Goal: Task Accomplishment & Management: Use online tool/utility

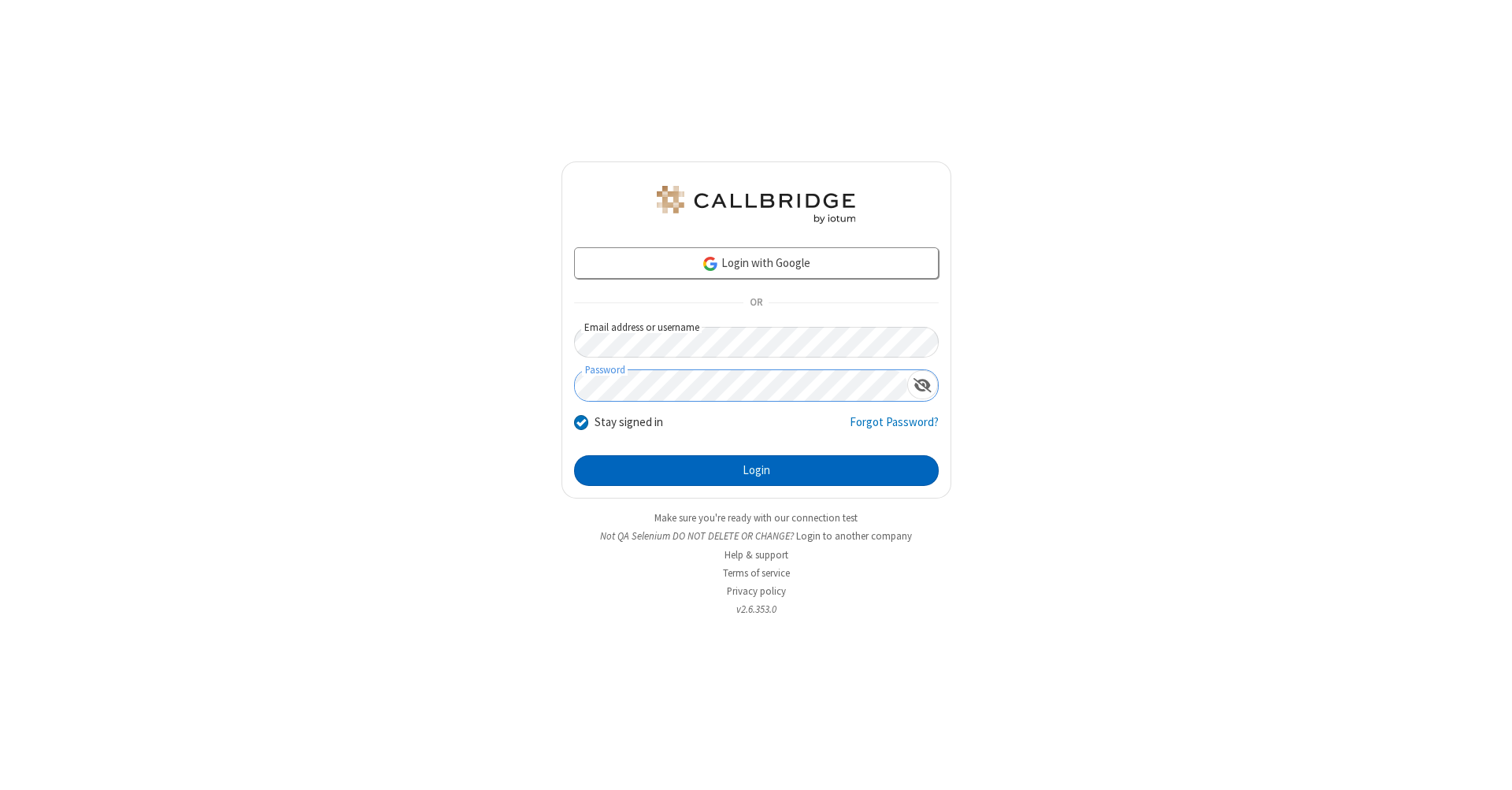
click at [756, 471] on button "Login" at bounding box center [756, 471] width 364 height 32
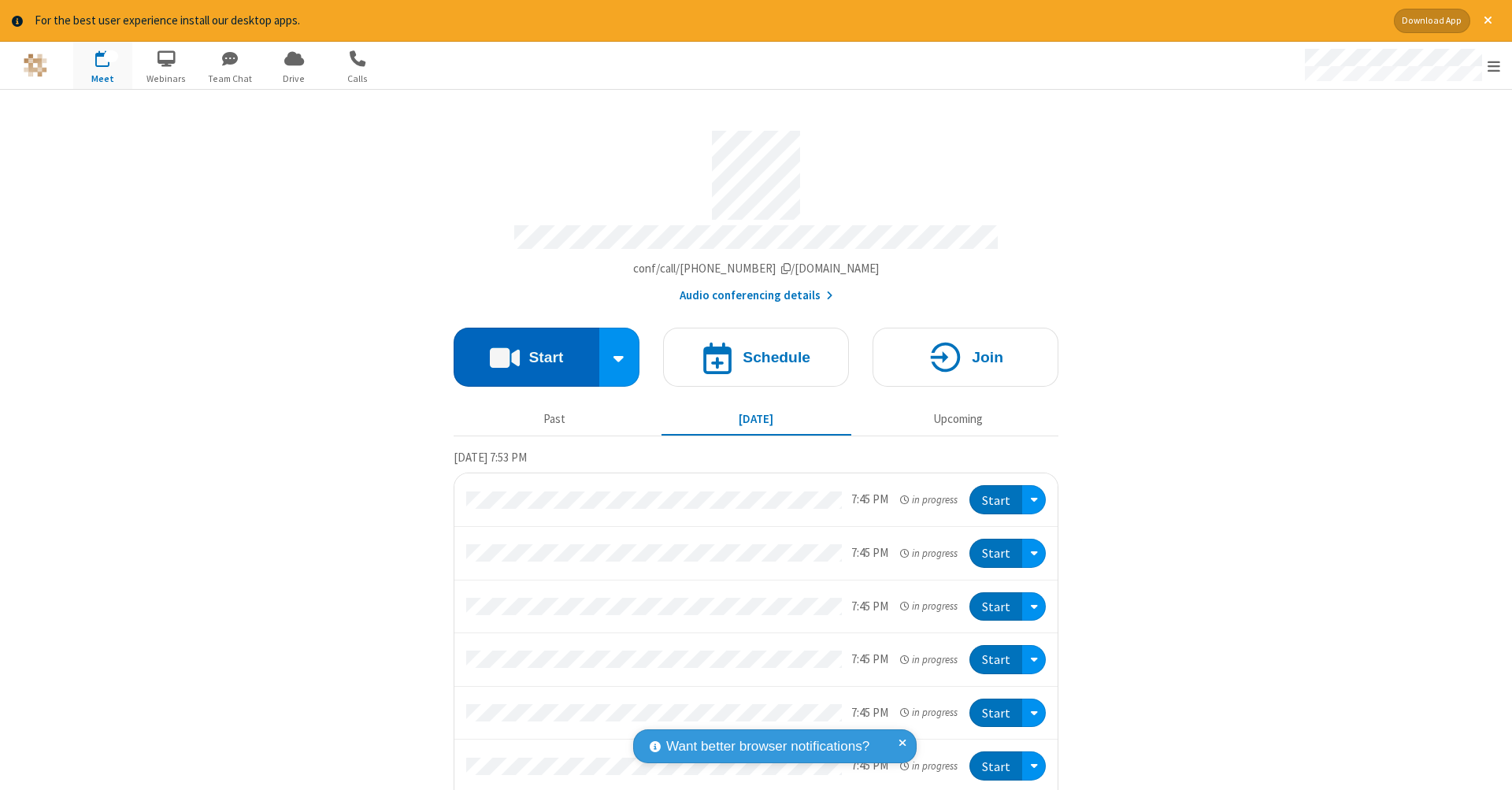
click at [520, 349] on button "Start" at bounding box center [526, 357] width 146 height 59
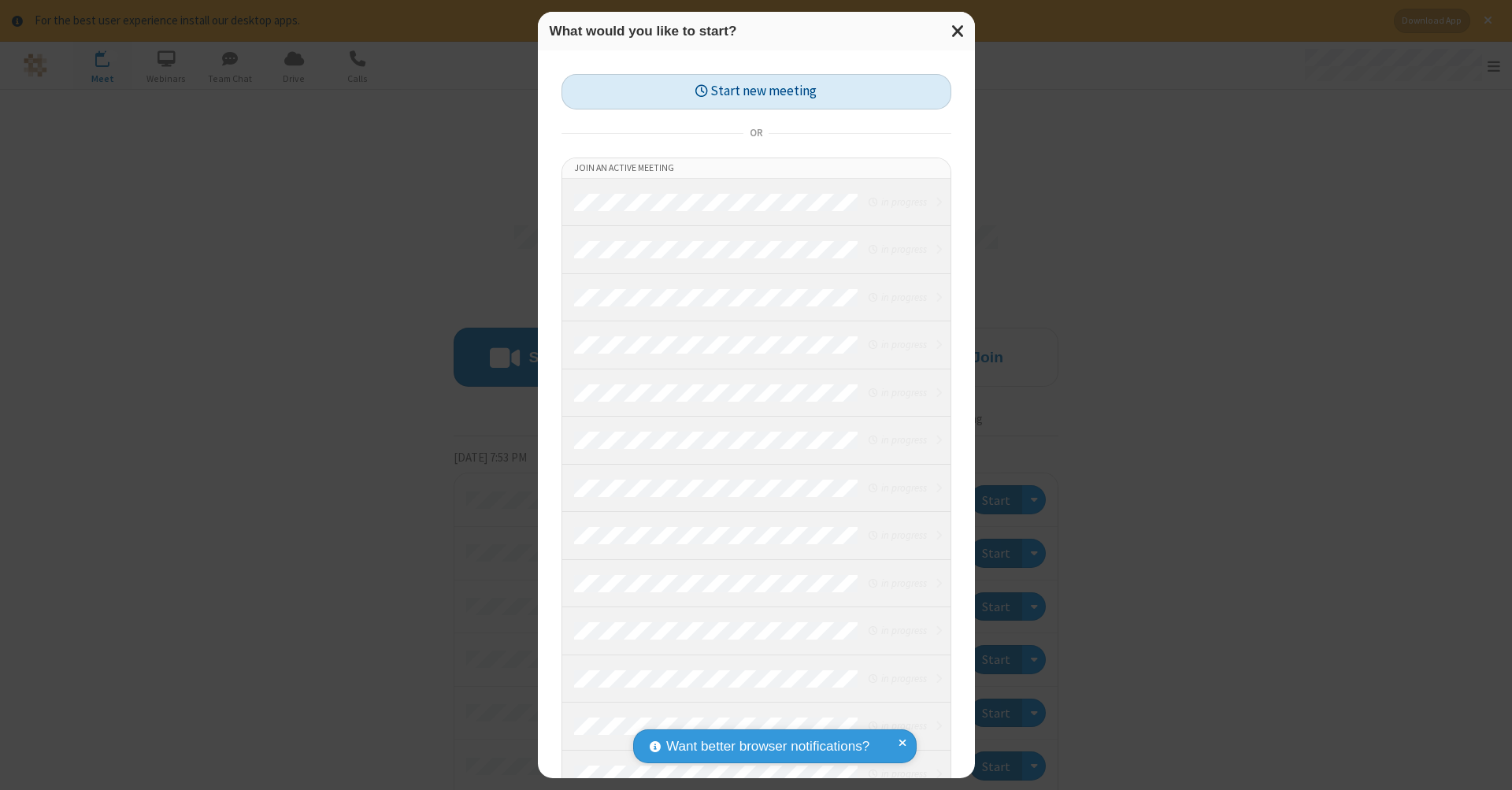
click at [756, 90] on button "Start new meeting" at bounding box center [756, 92] width 390 height 35
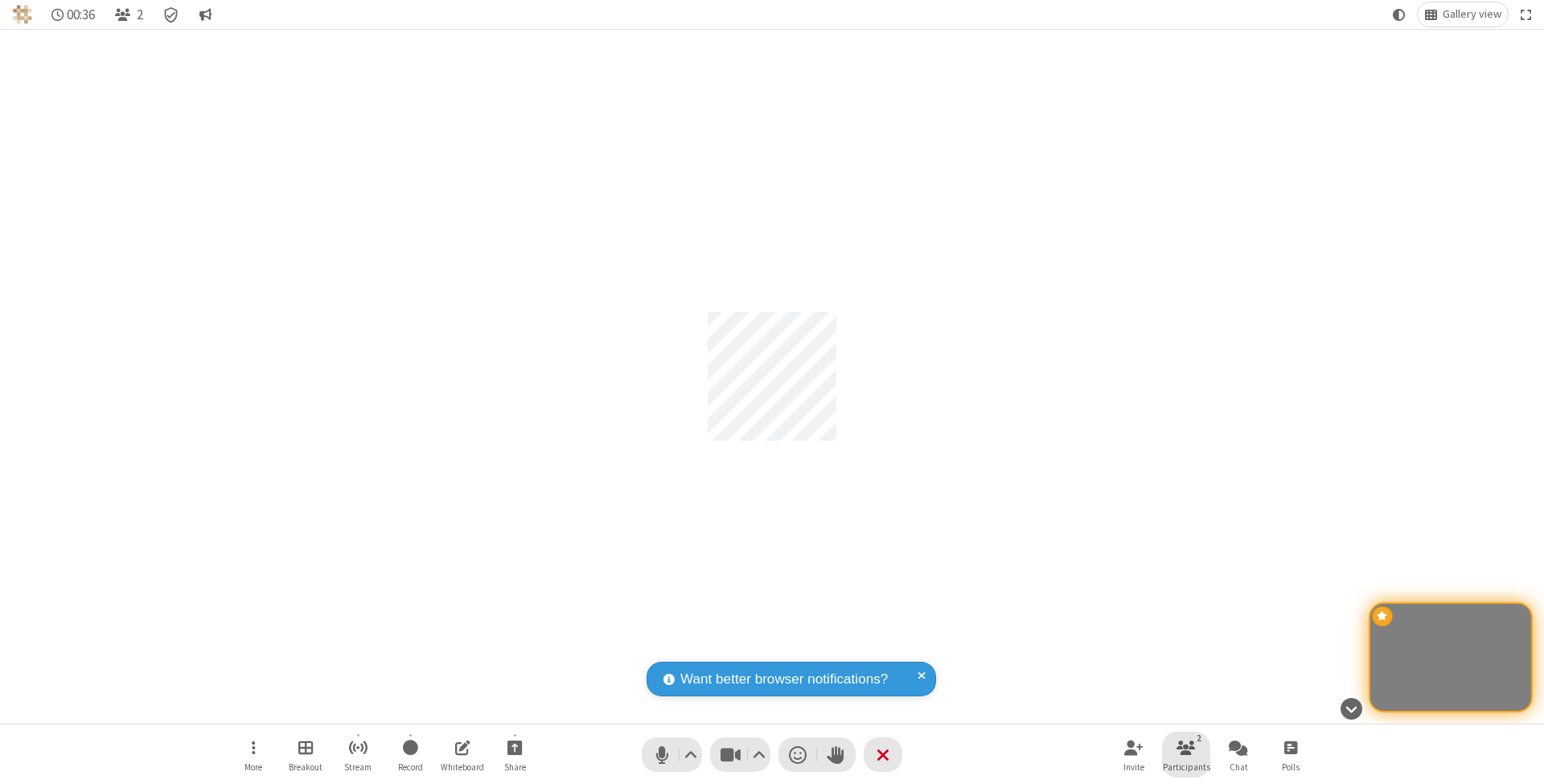
click at [1186, 766] on span "Participants" at bounding box center [1186, 767] width 48 height 10
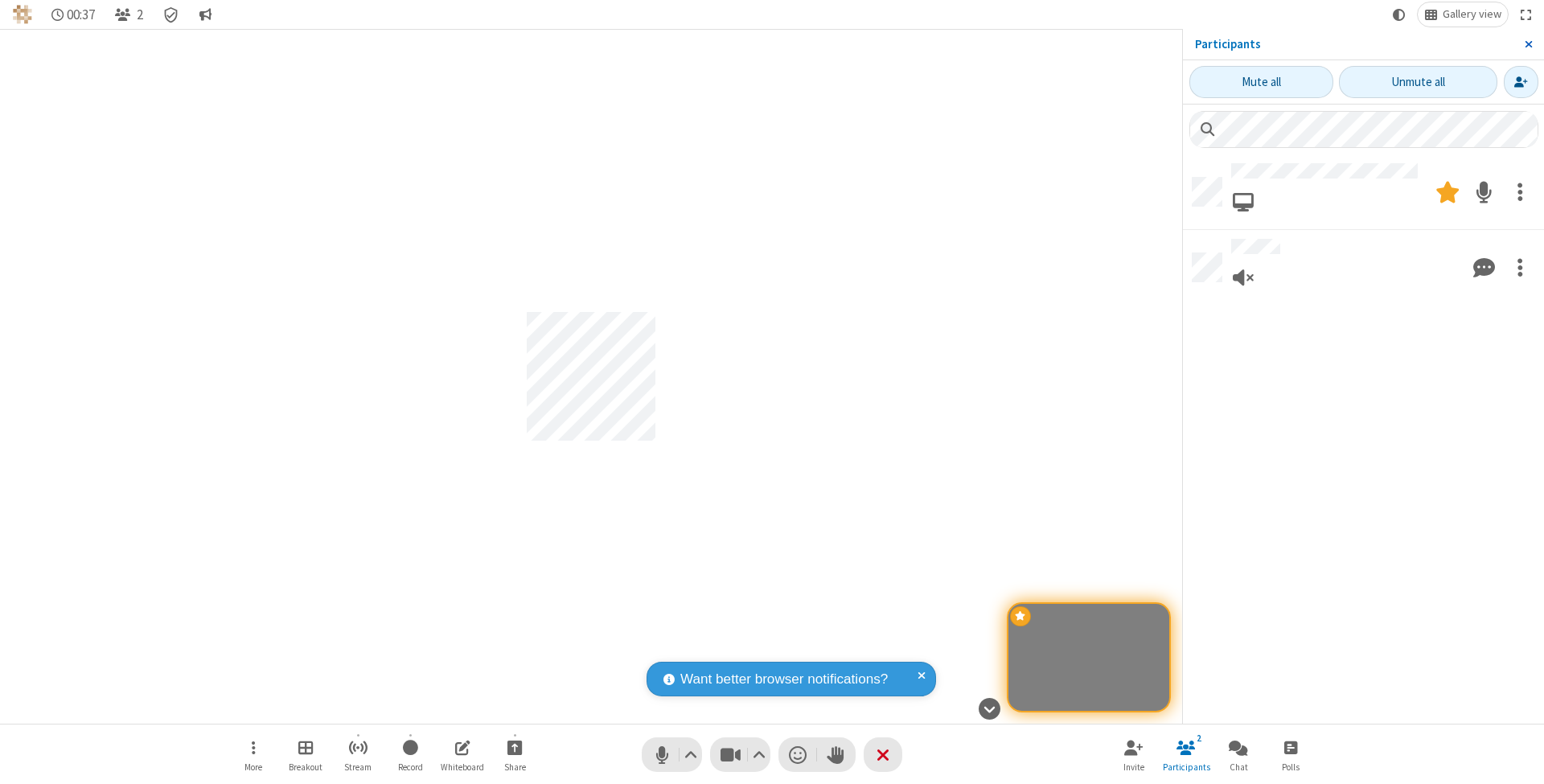
click at [1528, 43] on span "Close sidebar" at bounding box center [1528, 44] width 8 height 13
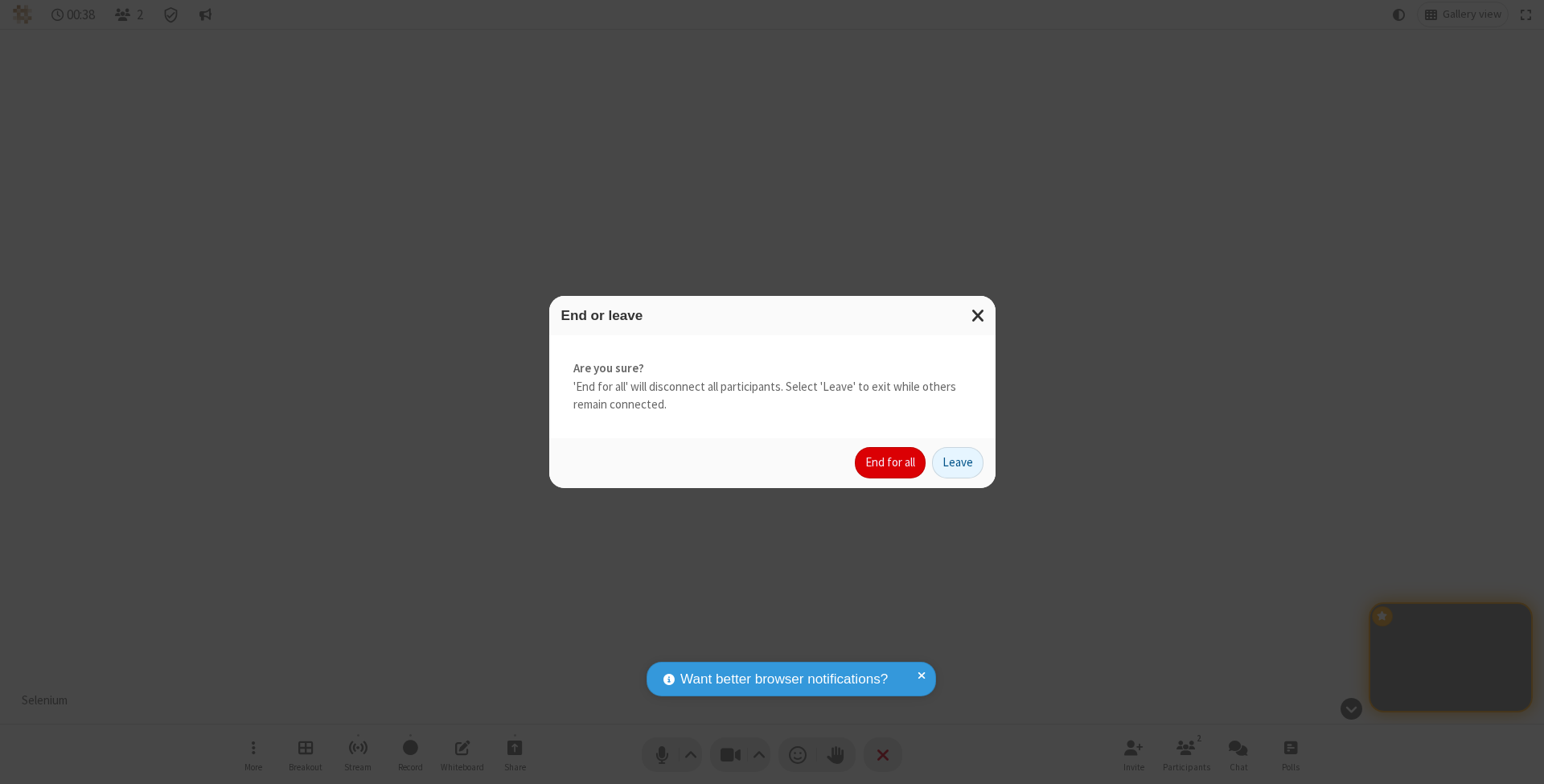
click at [891, 461] on button "End for all" at bounding box center [890, 463] width 70 height 32
